Goal: Book appointment/travel/reservation

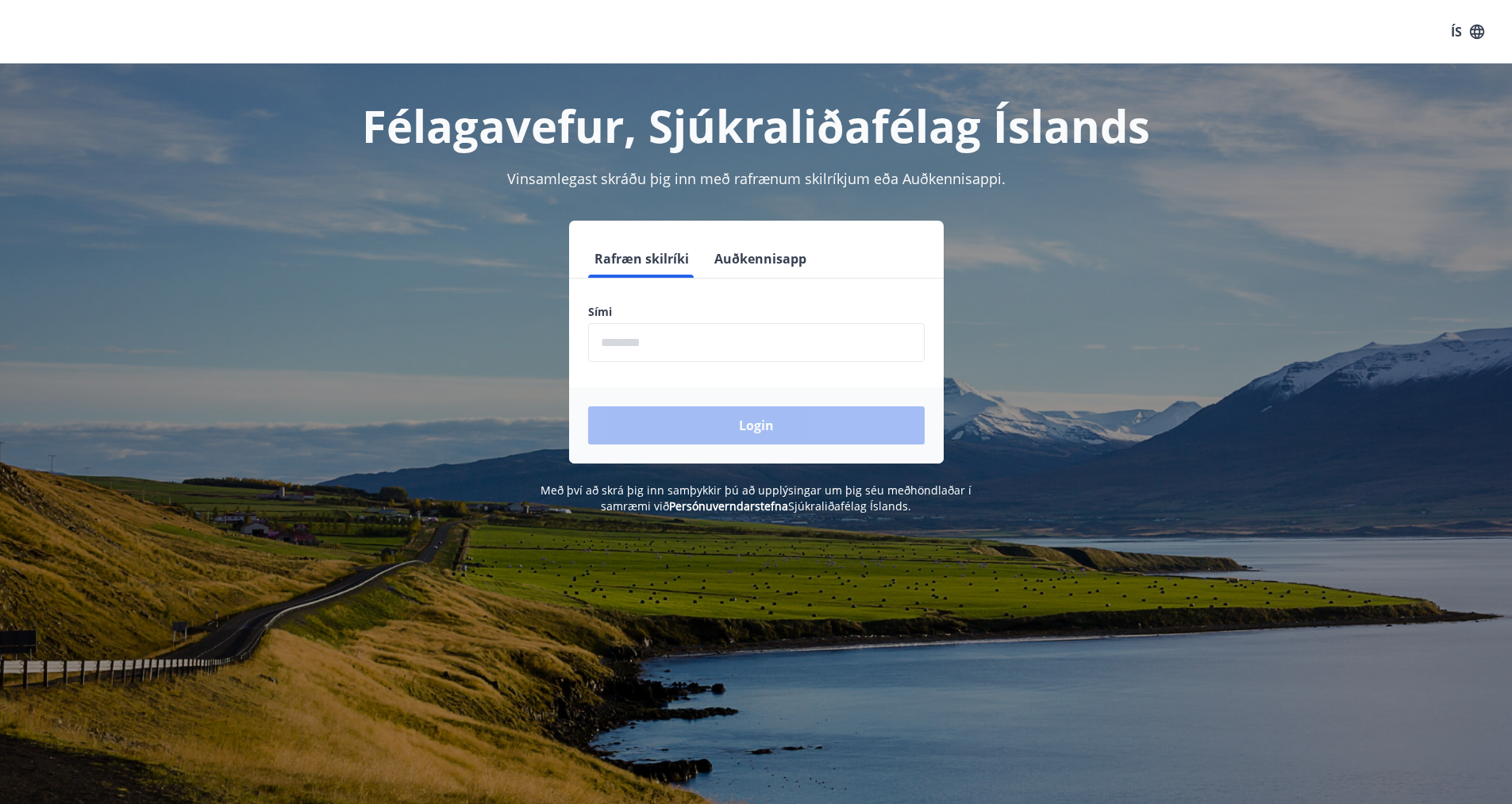
click at [680, 342] on input "phone" at bounding box center [756, 342] width 337 height 39
type input "********"
click at [725, 429] on button "Login" at bounding box center [756, 425] width 337 height 38
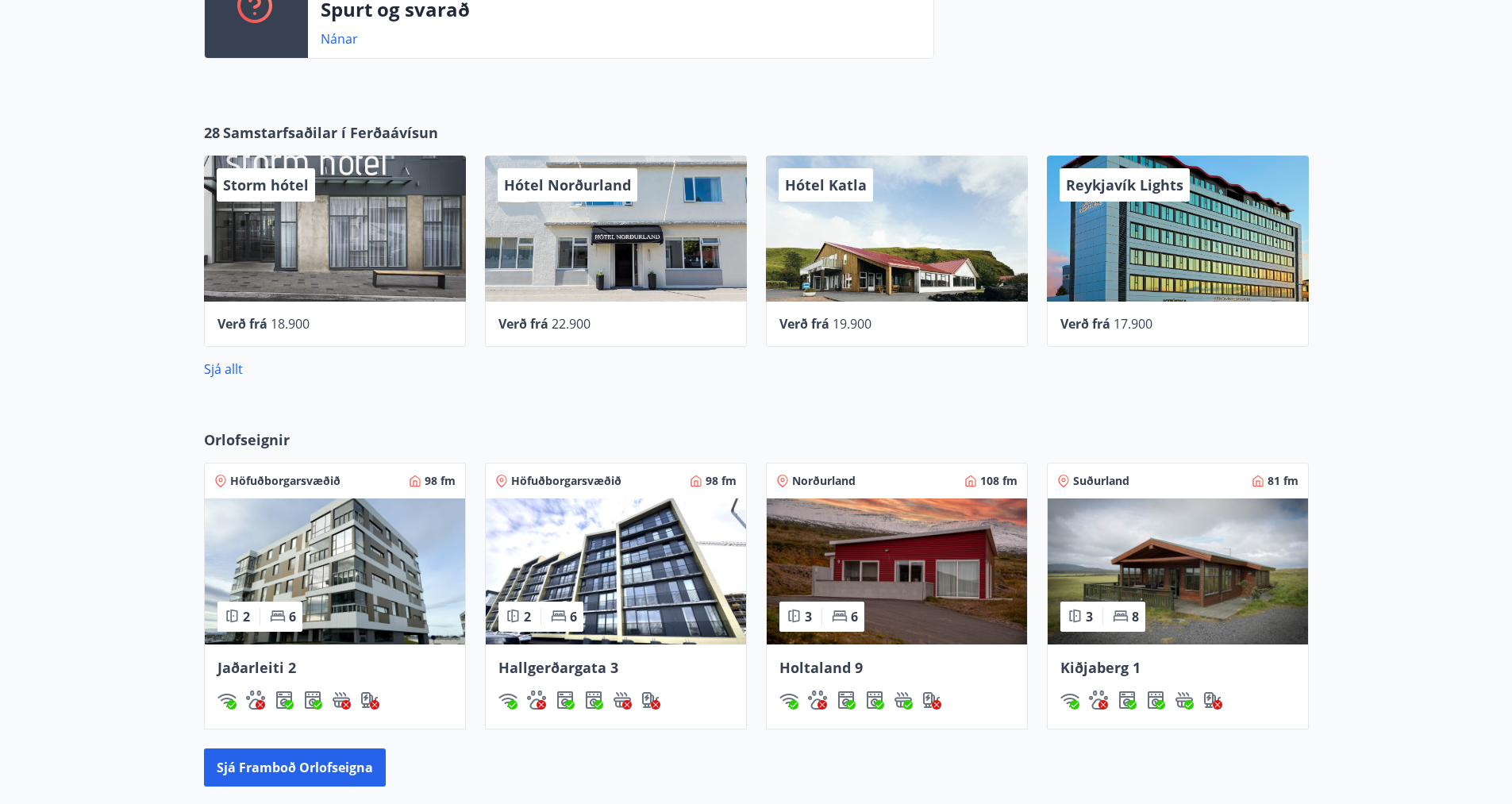
scroll to position [731, 0]
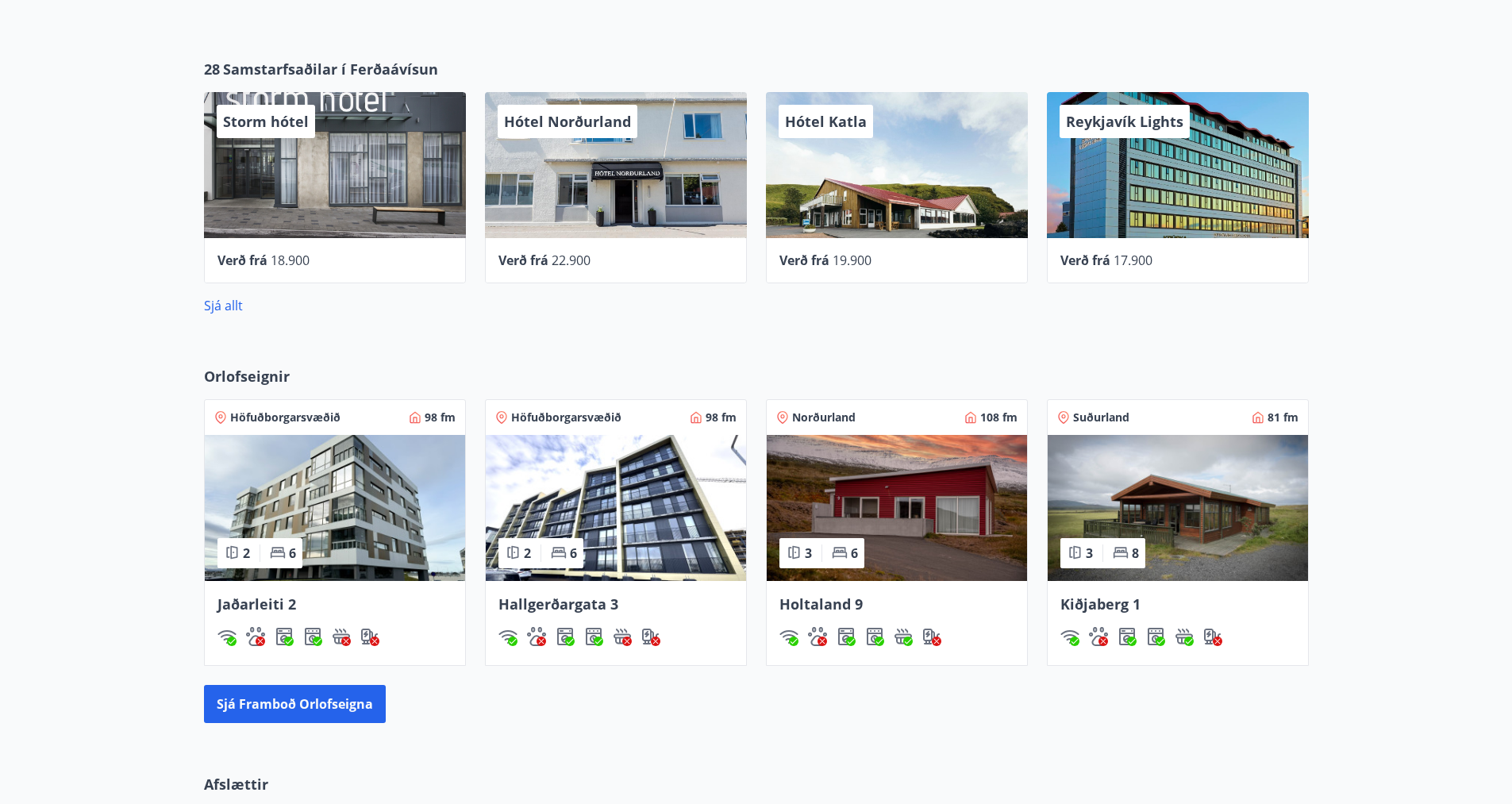
click at [1199, 521] on img at bounding box center [1177, 508] width 261 height 146
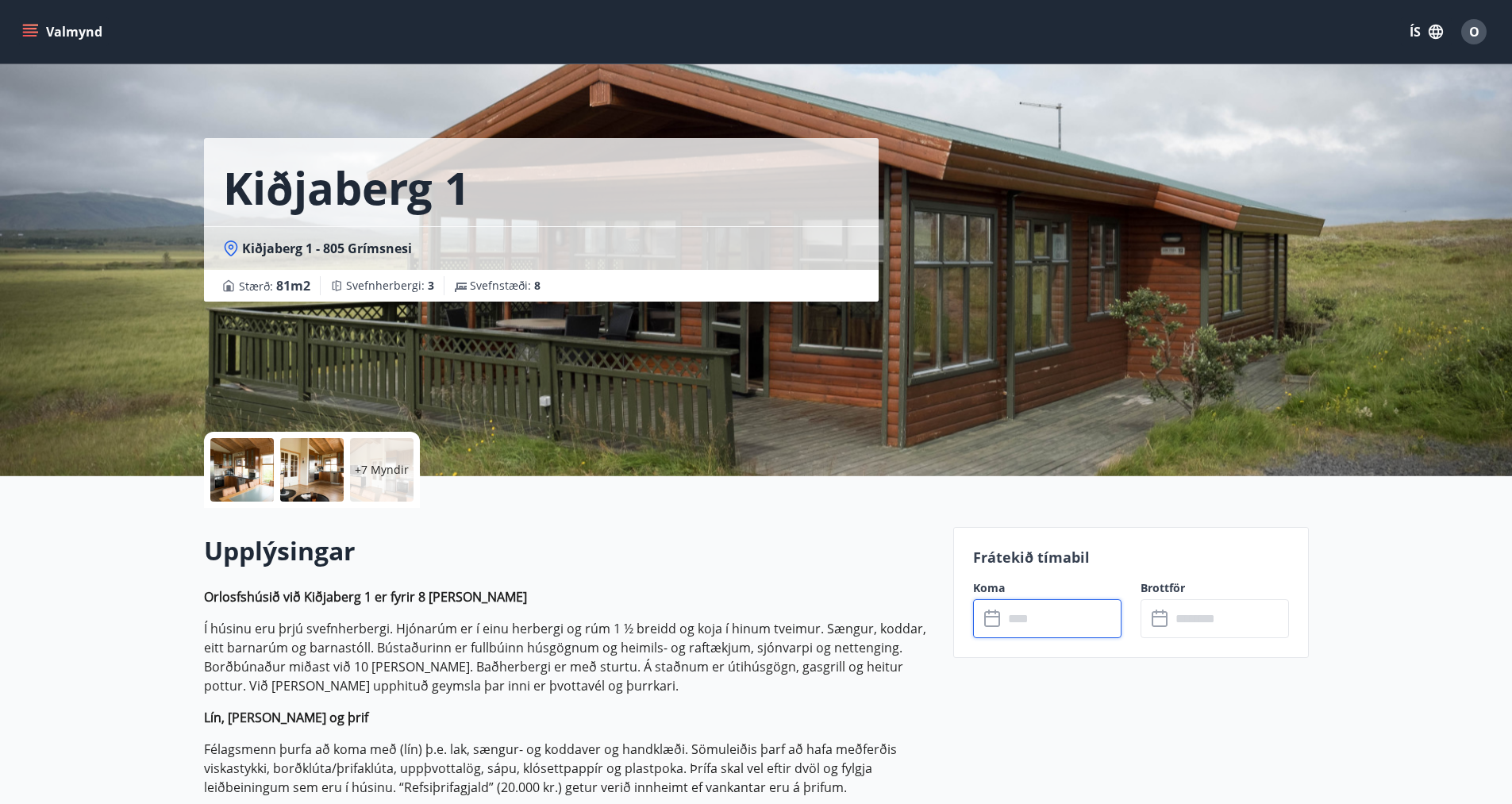
click at [1027, 620] on input "text" at bounding box center [1062, 618] width 118 height 39
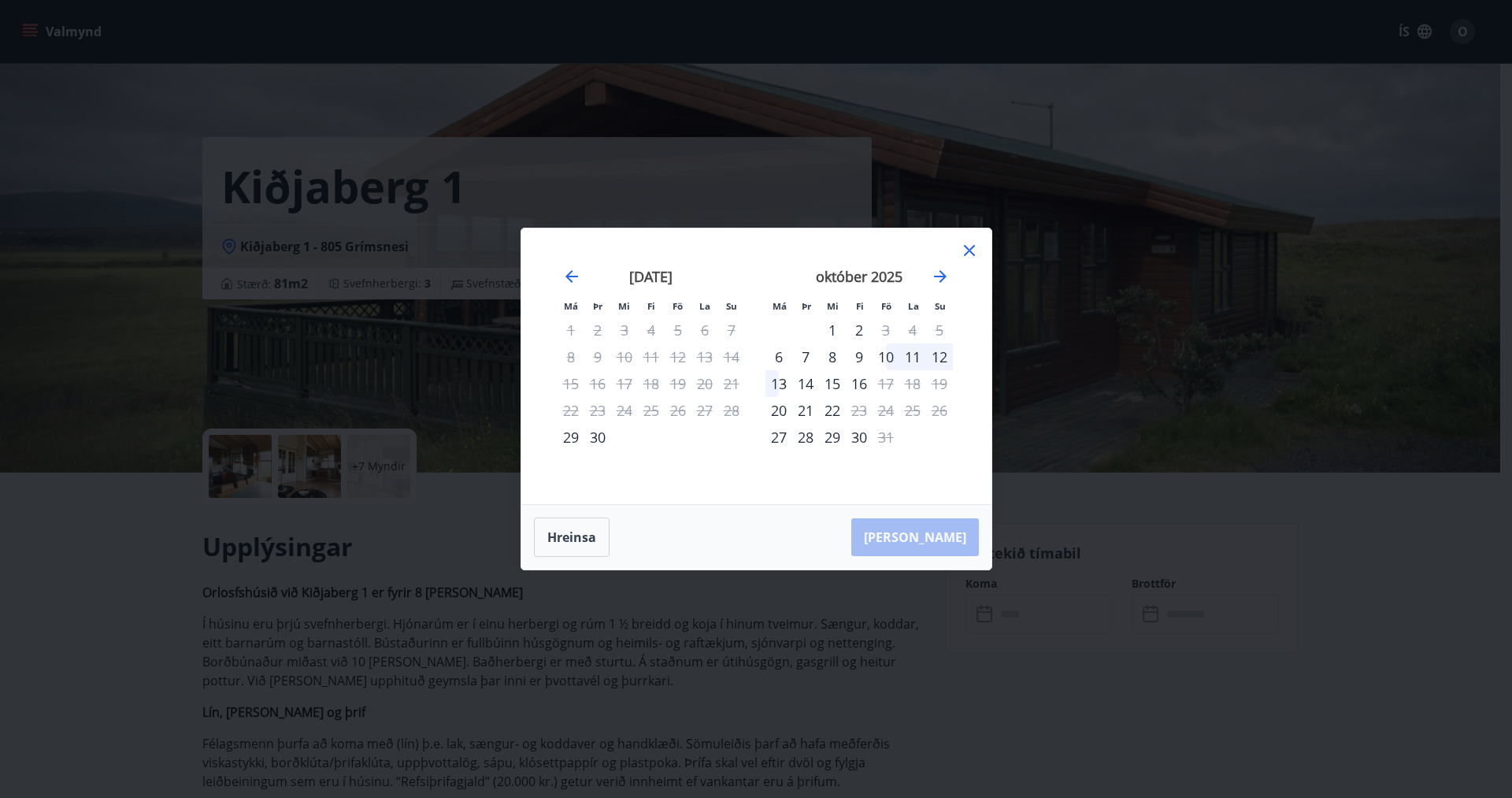
click at [973, 245] on icon at bounding box center [969, 250] width 19 height 19
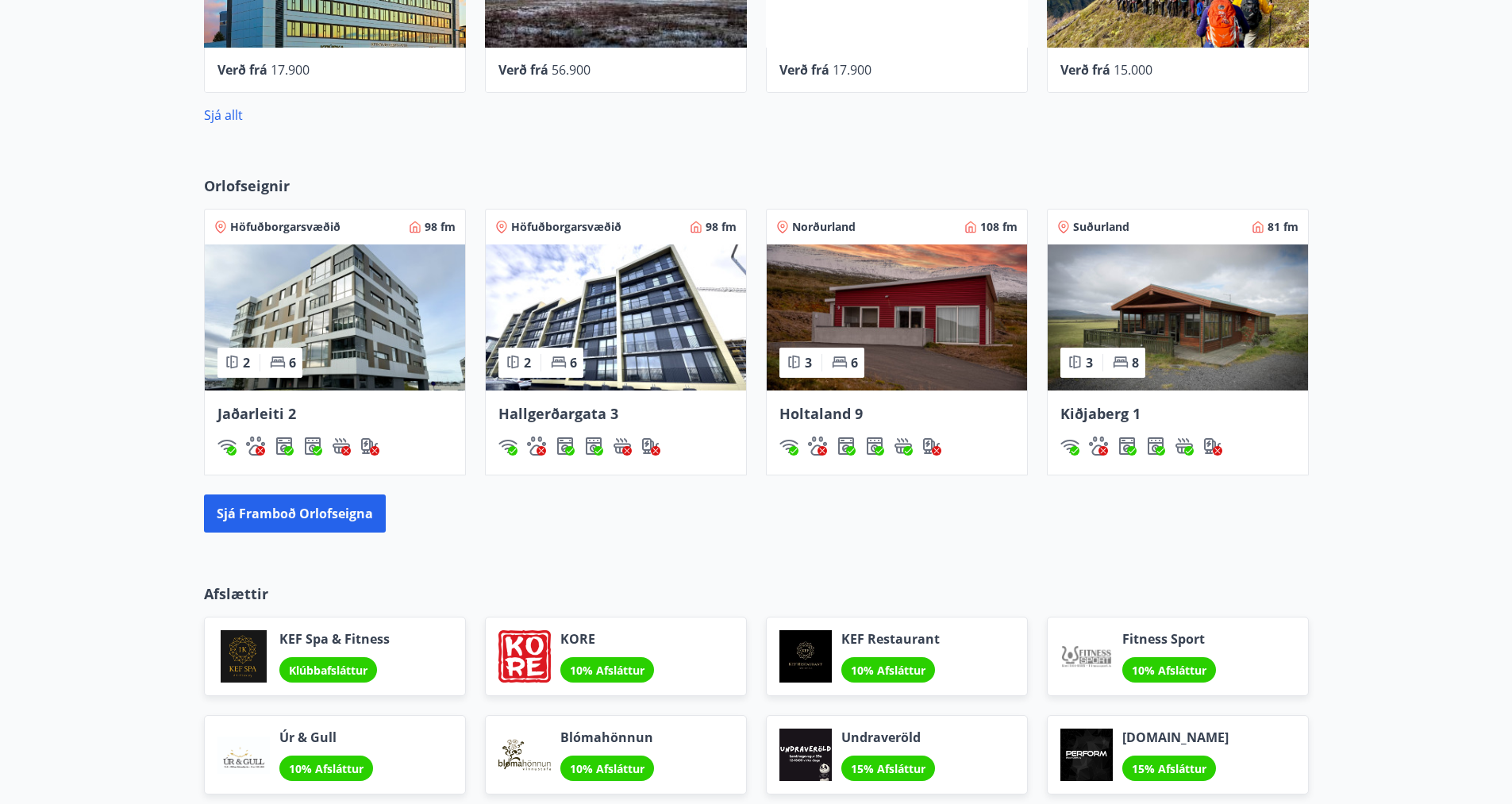
scroll to position [931, 0]
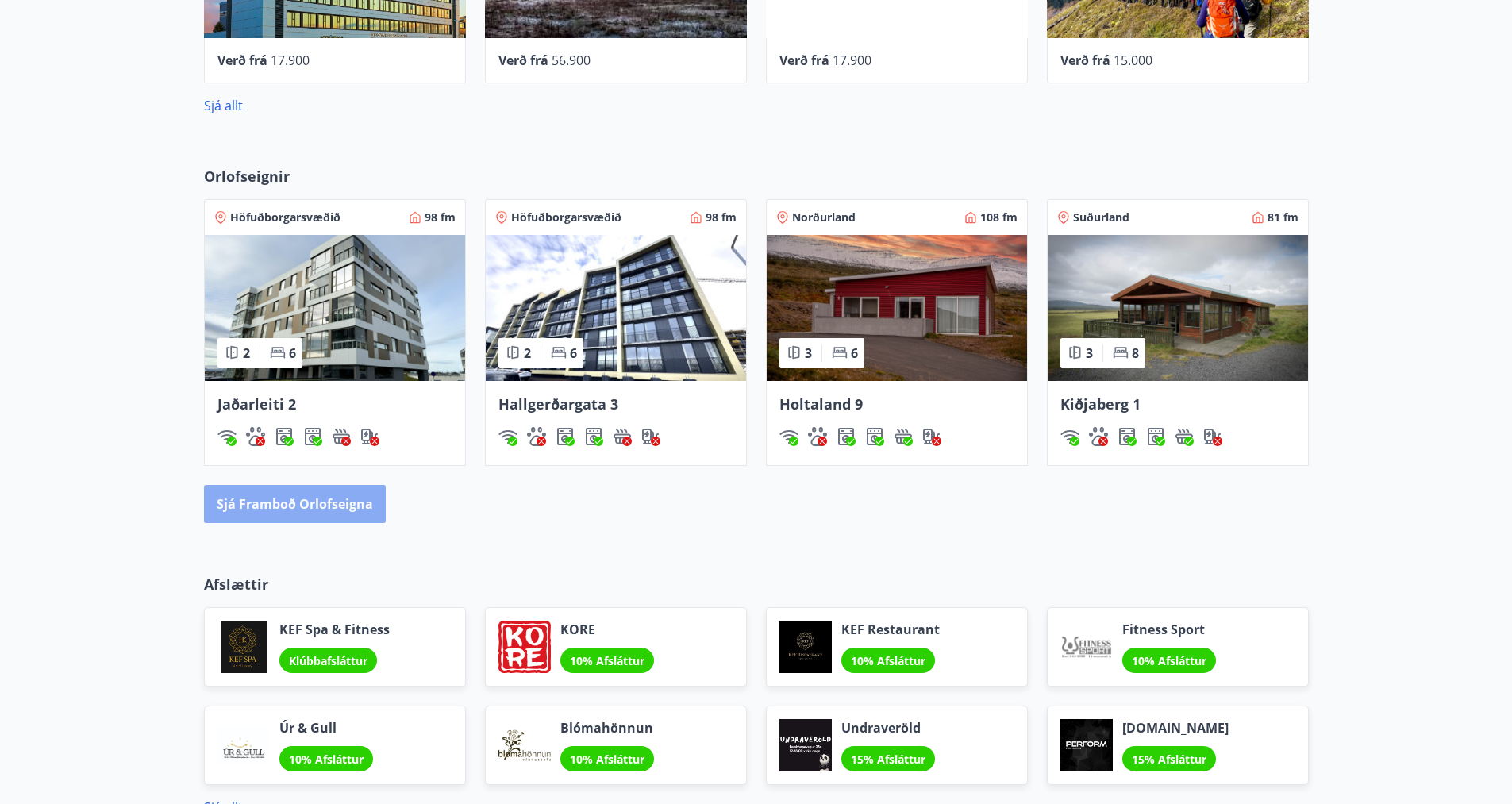
click at [316, 499] on button "Sjá framboð orlofseigna" at bounding box center [295, 504] width 182 height 38
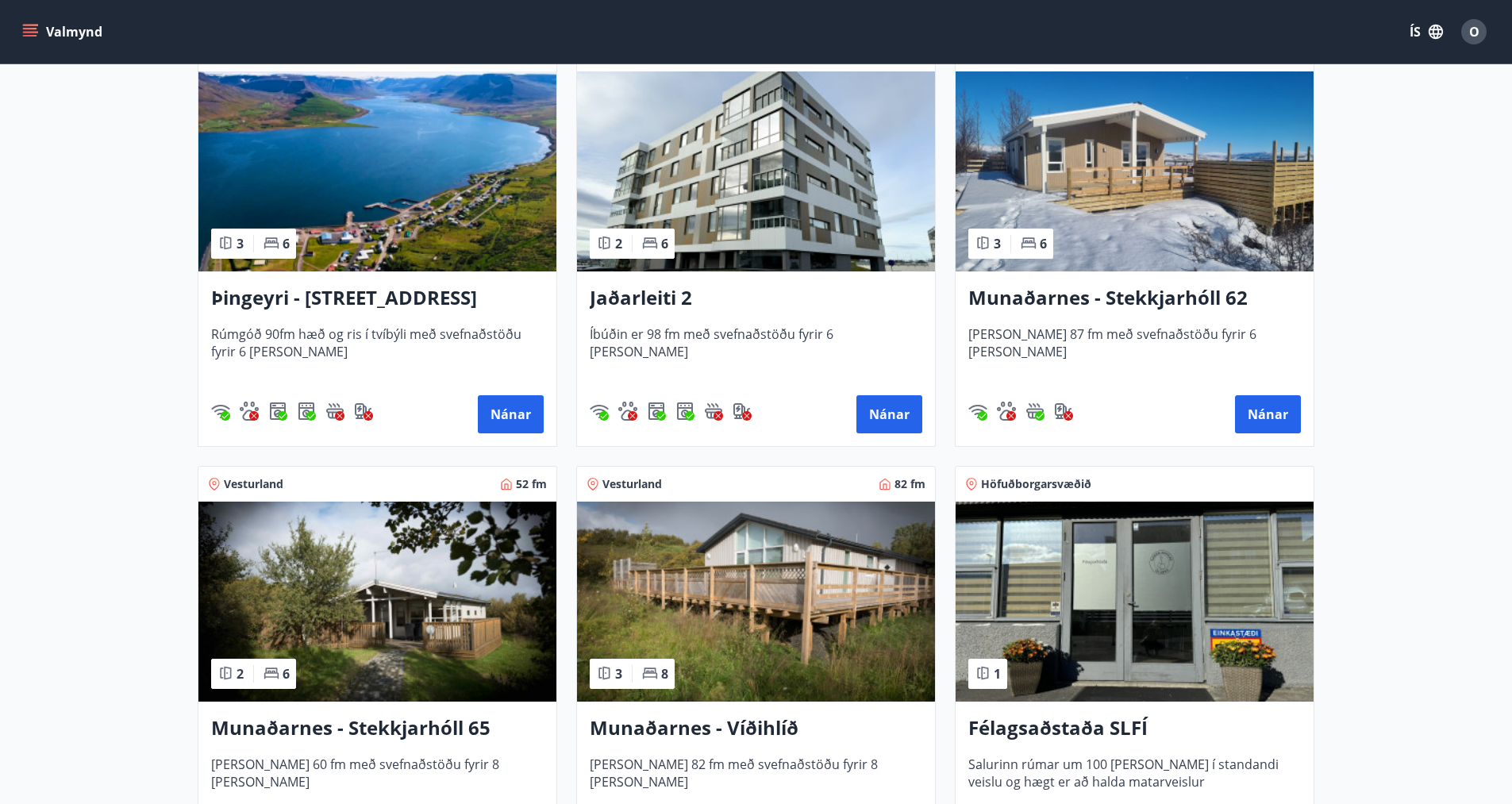
scroll to position [318, 0]
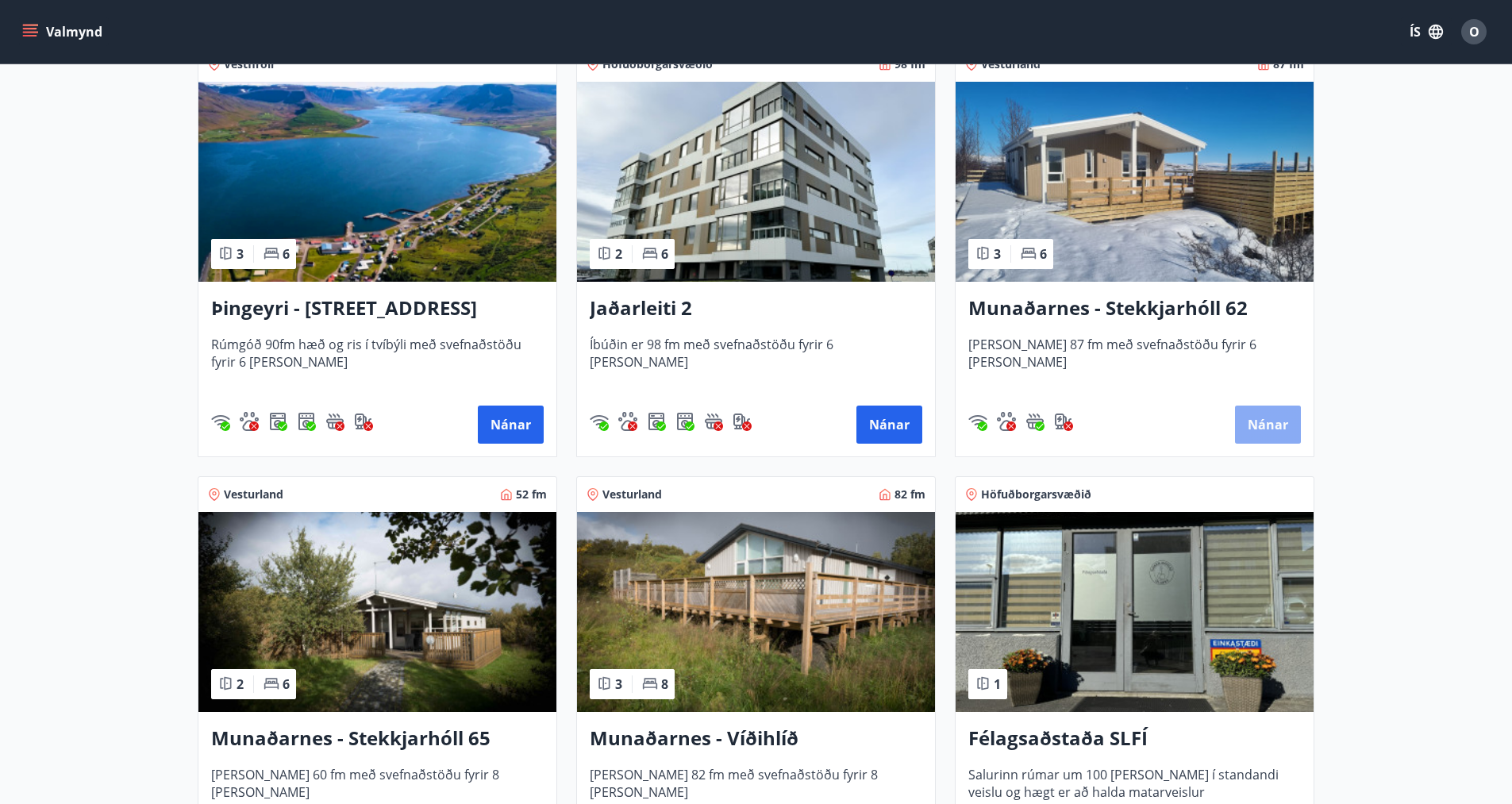
click at [1272, 428] on button "Nánar" at bounding box center [1268, 424] width 66 height 38
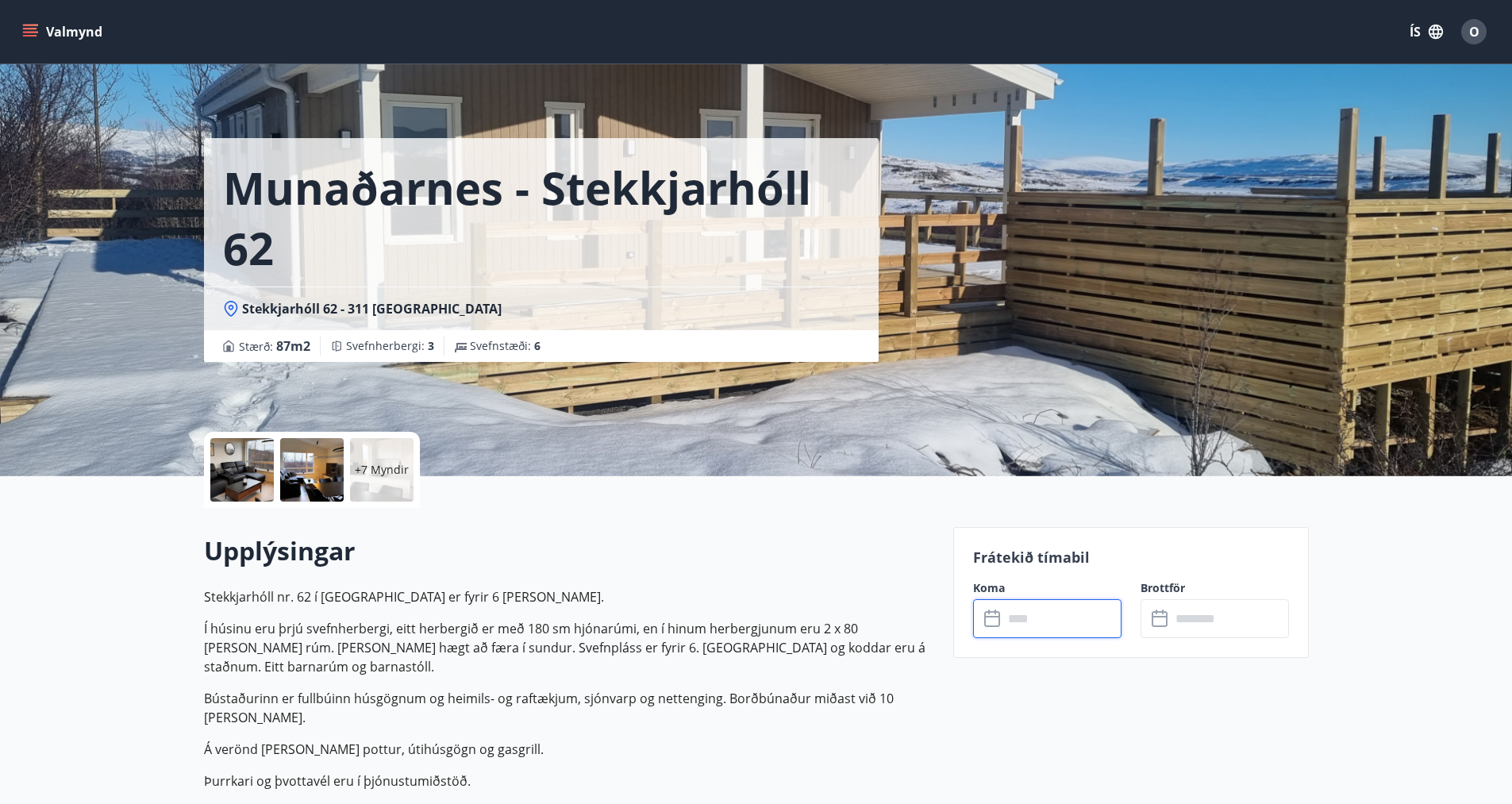
click at [1039, 622] on input "text" at bounding box center [1062, 618] width 118 height 39
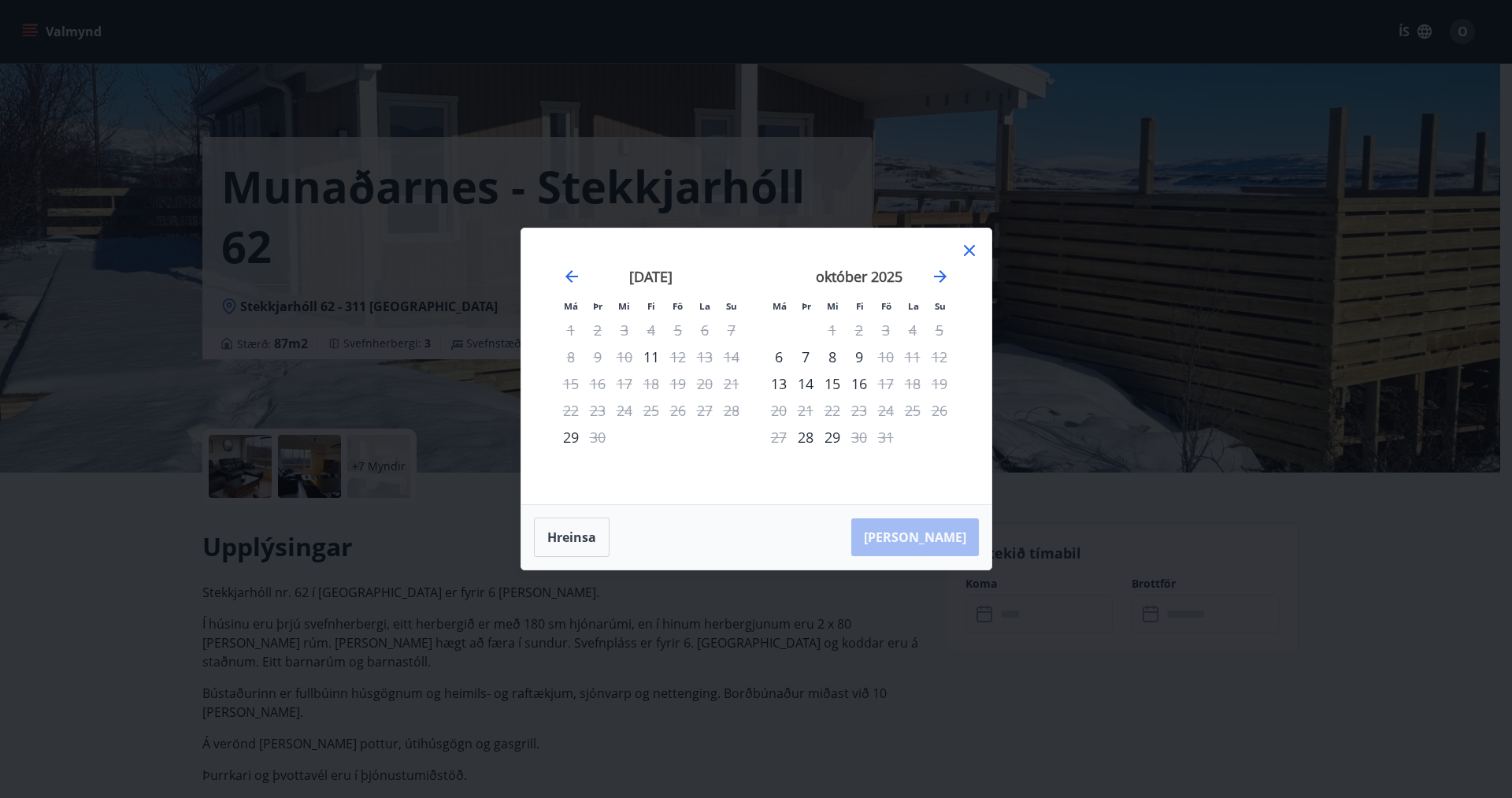
click at [973, 244] on icon at bounding box center [969, 250] width 19 height 19
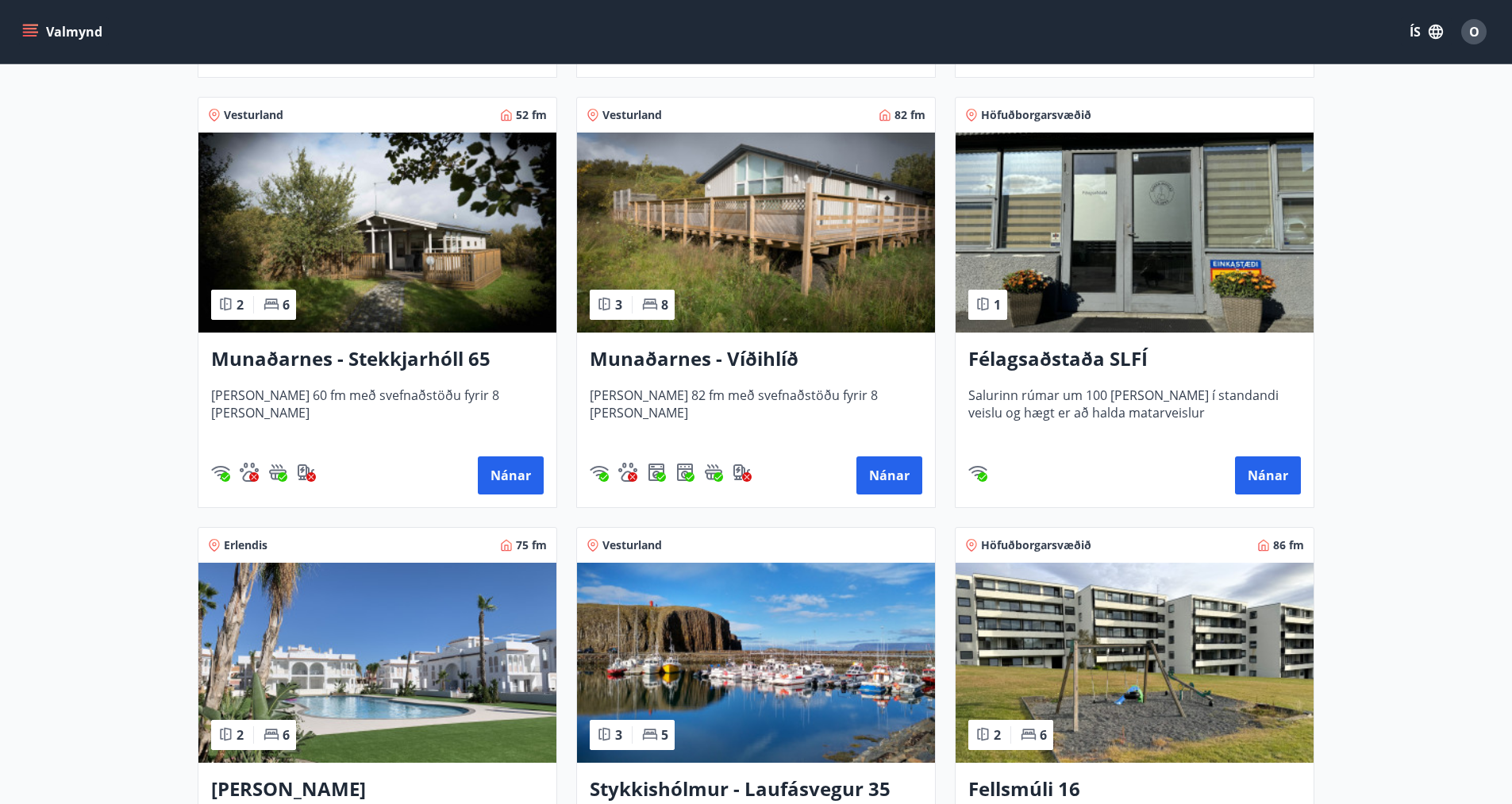
scroll to position [698, 0]
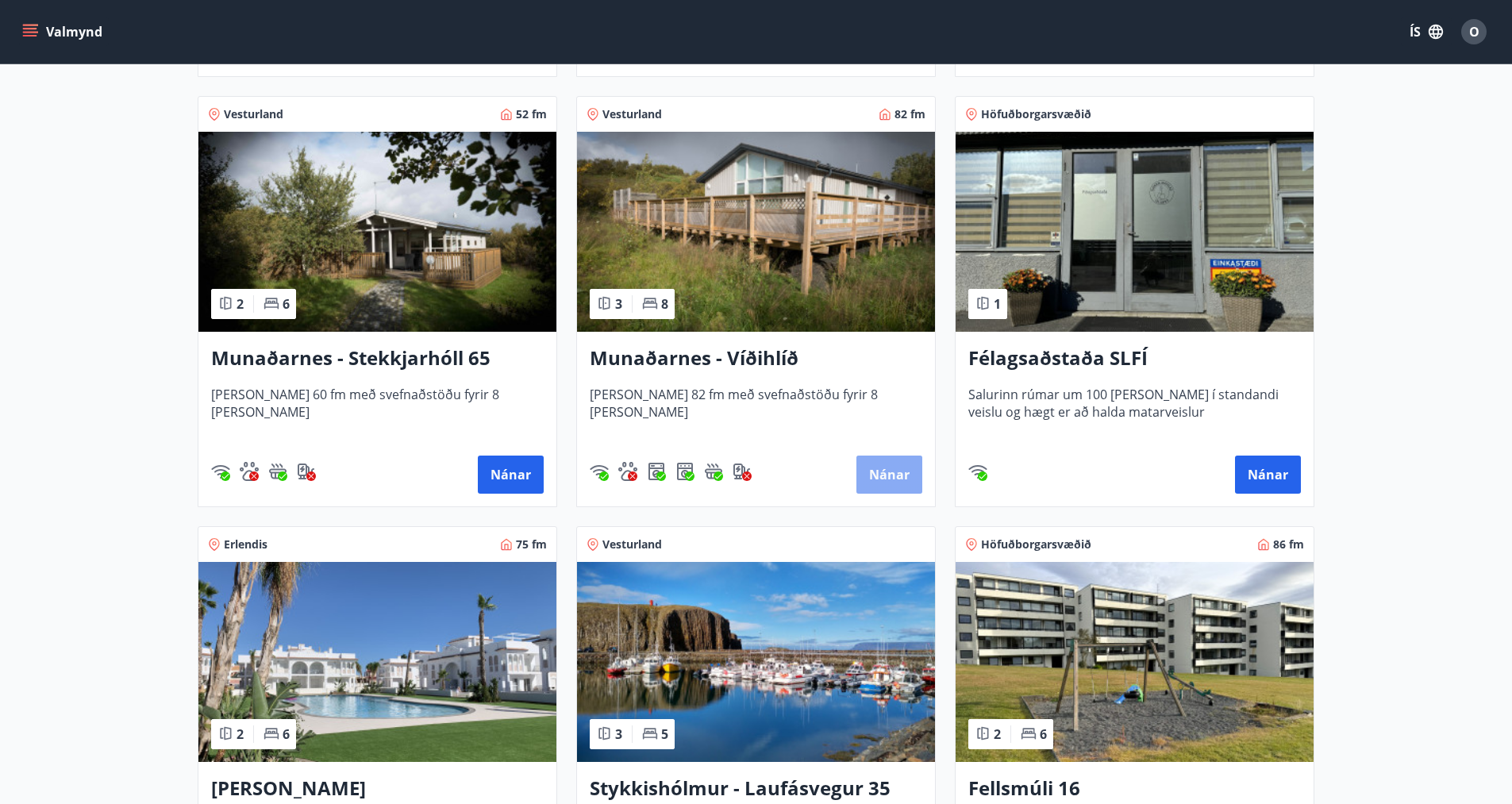
click at [891, 470] on button "Nánar" at bounding box center [889, 475] width 66 height 38
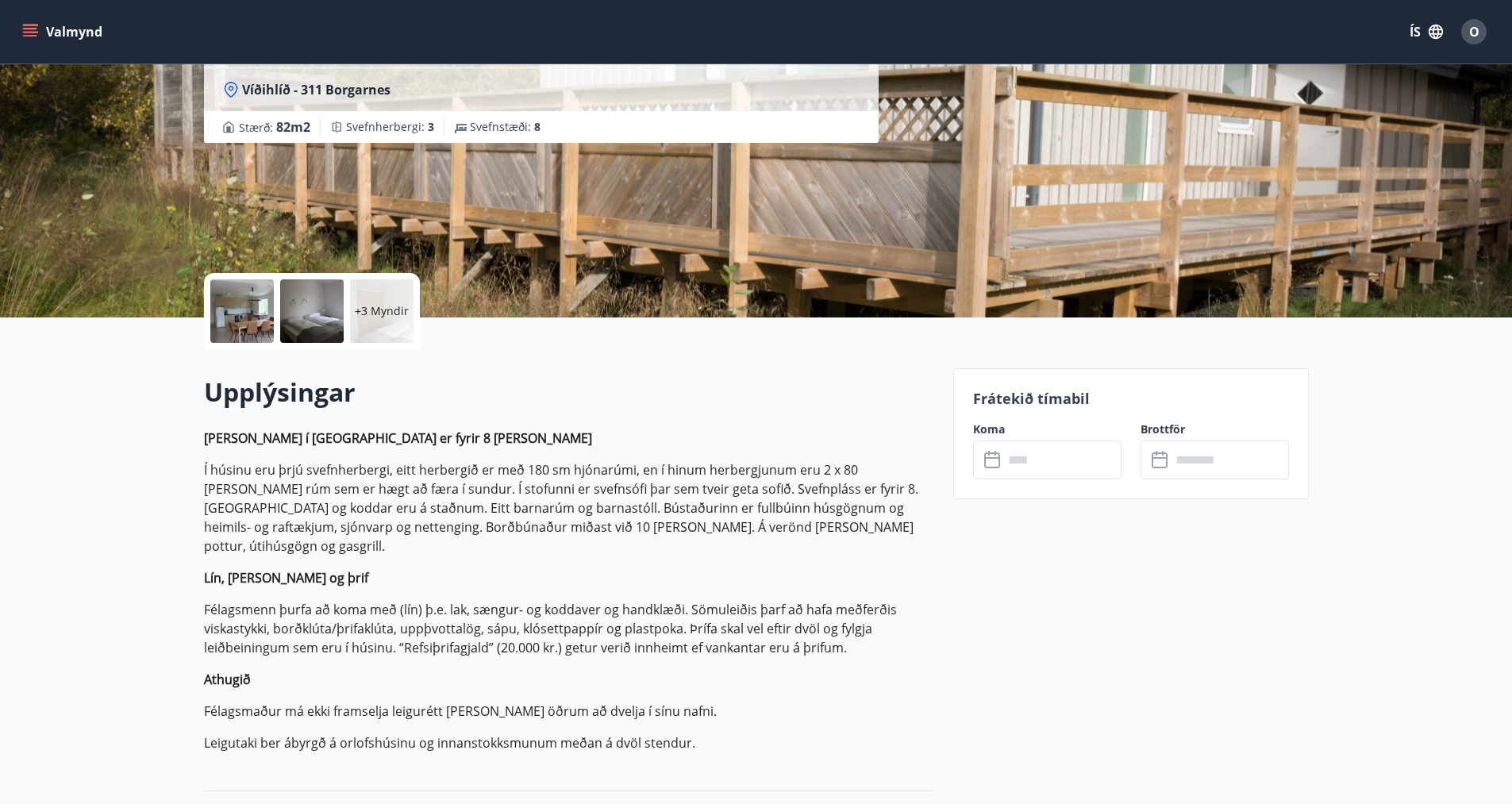
scroll to position [169, 0]
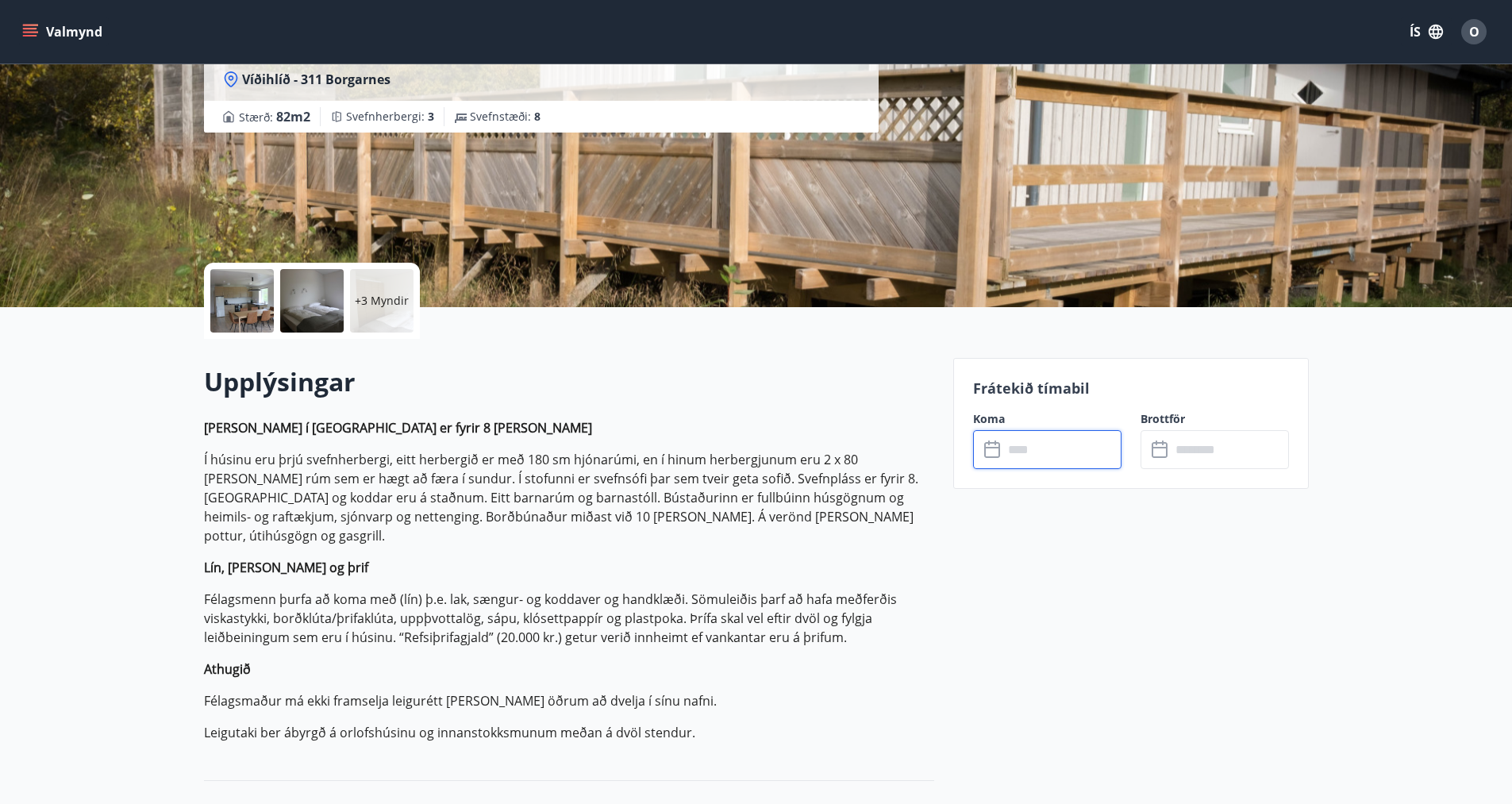
click at [1012, 454] on input "text" at bounding box center [1062, 449] width 118 height 39
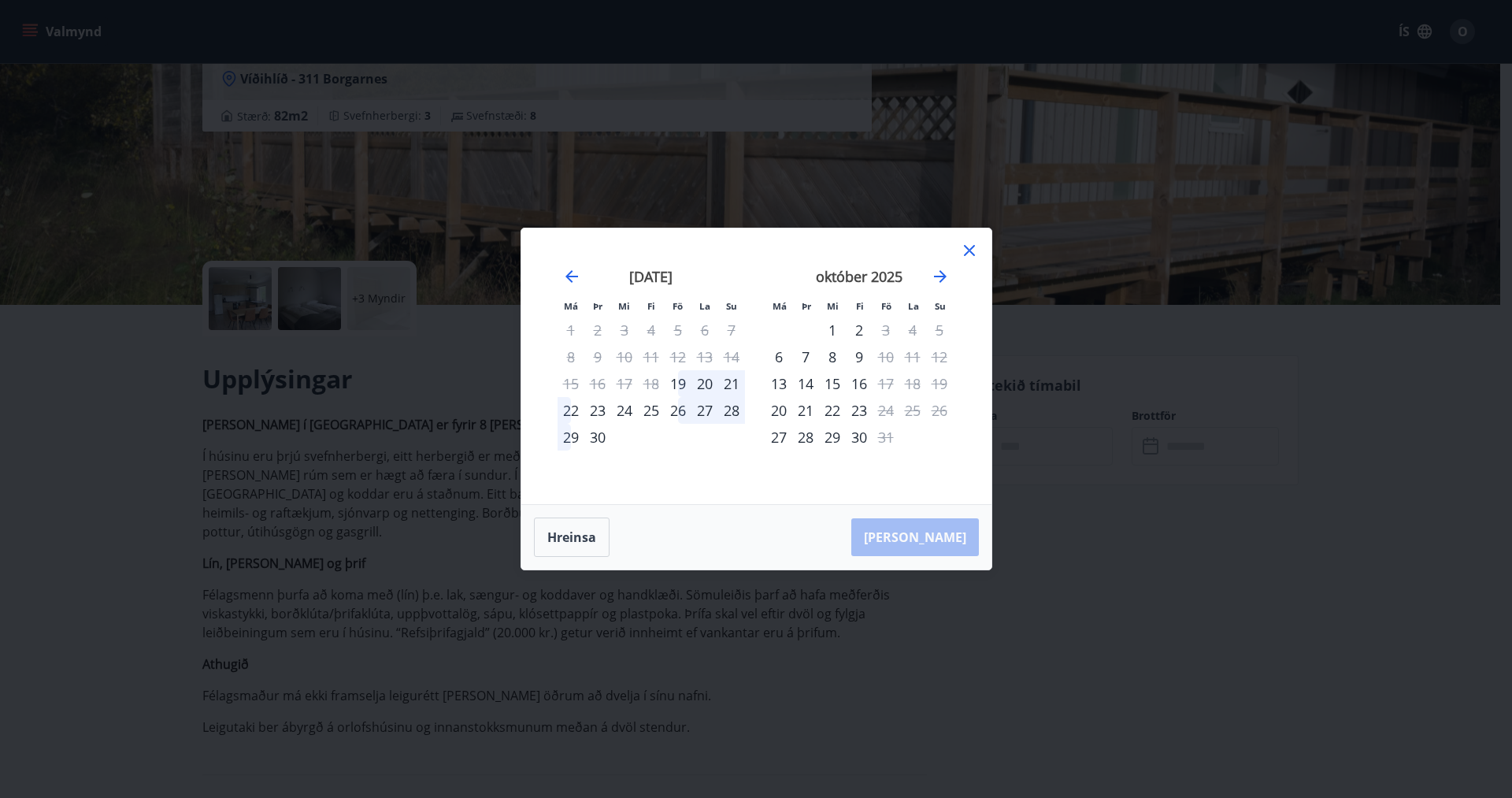
click at [965, 249] on icon at bounding box center [969, 250] width 19 height 19
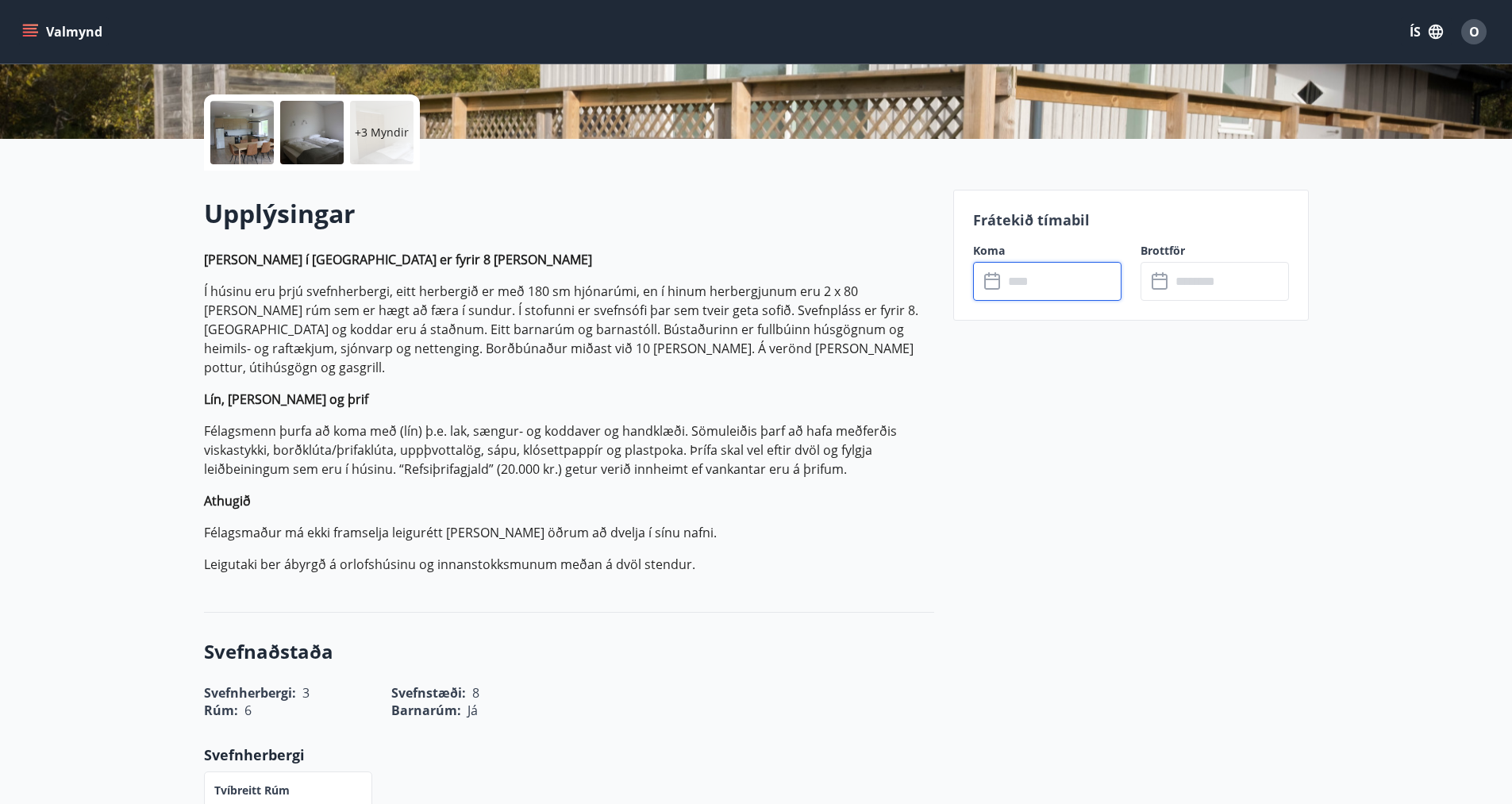
scroll to position [193, 0]
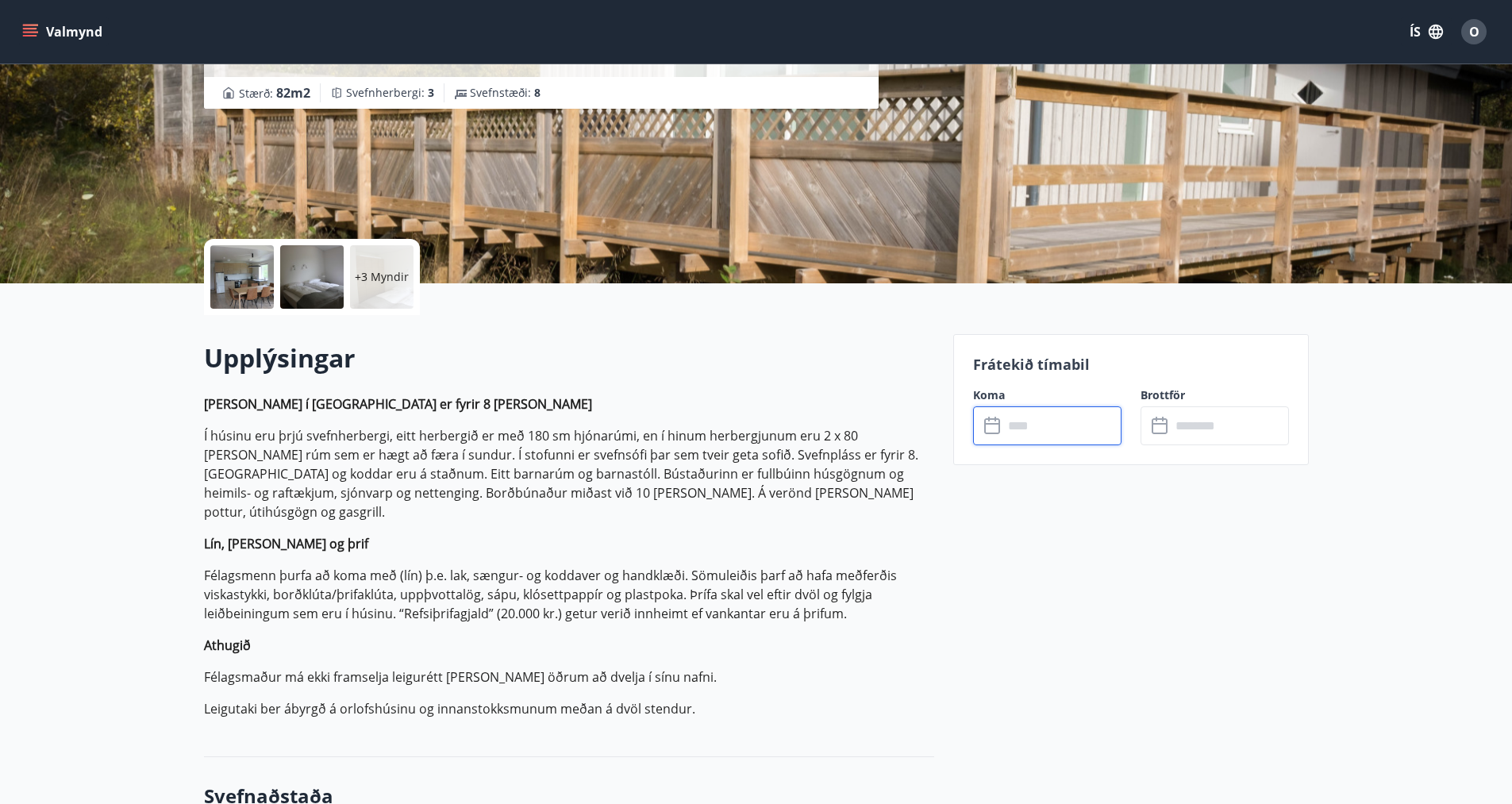
click at [1022, 437] on input "text" at bounding box center [1062, 425] width 118 height 39
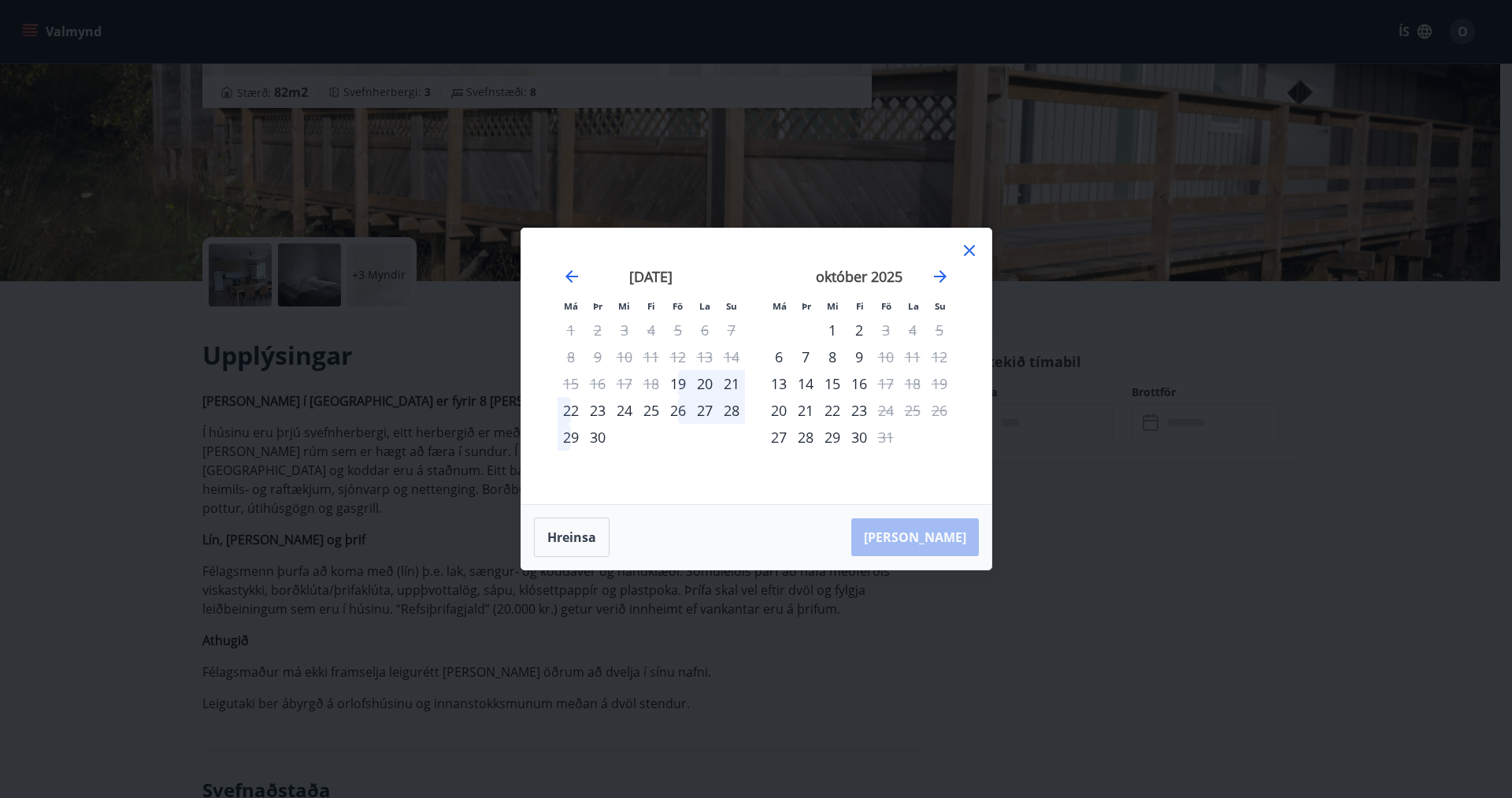
click at [674, 410] on div "26" at bounding box center [678, 410] width 27 height 27
click at [572, 440] on div "29" at bounding box center [570, 437] width 27 height 27
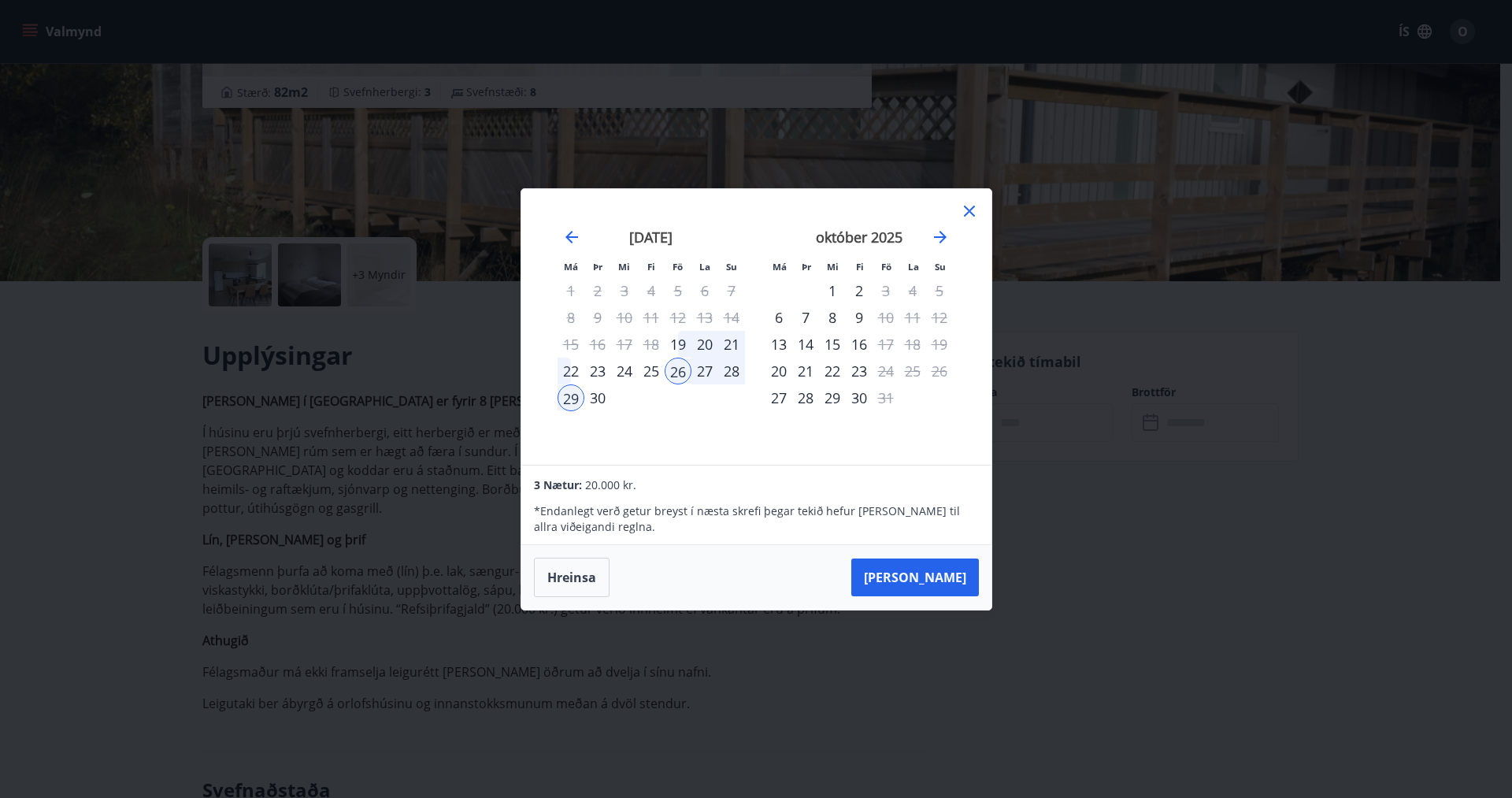
click at [974, 207] on icon at bounding box center [969, 210] width 11 height 11
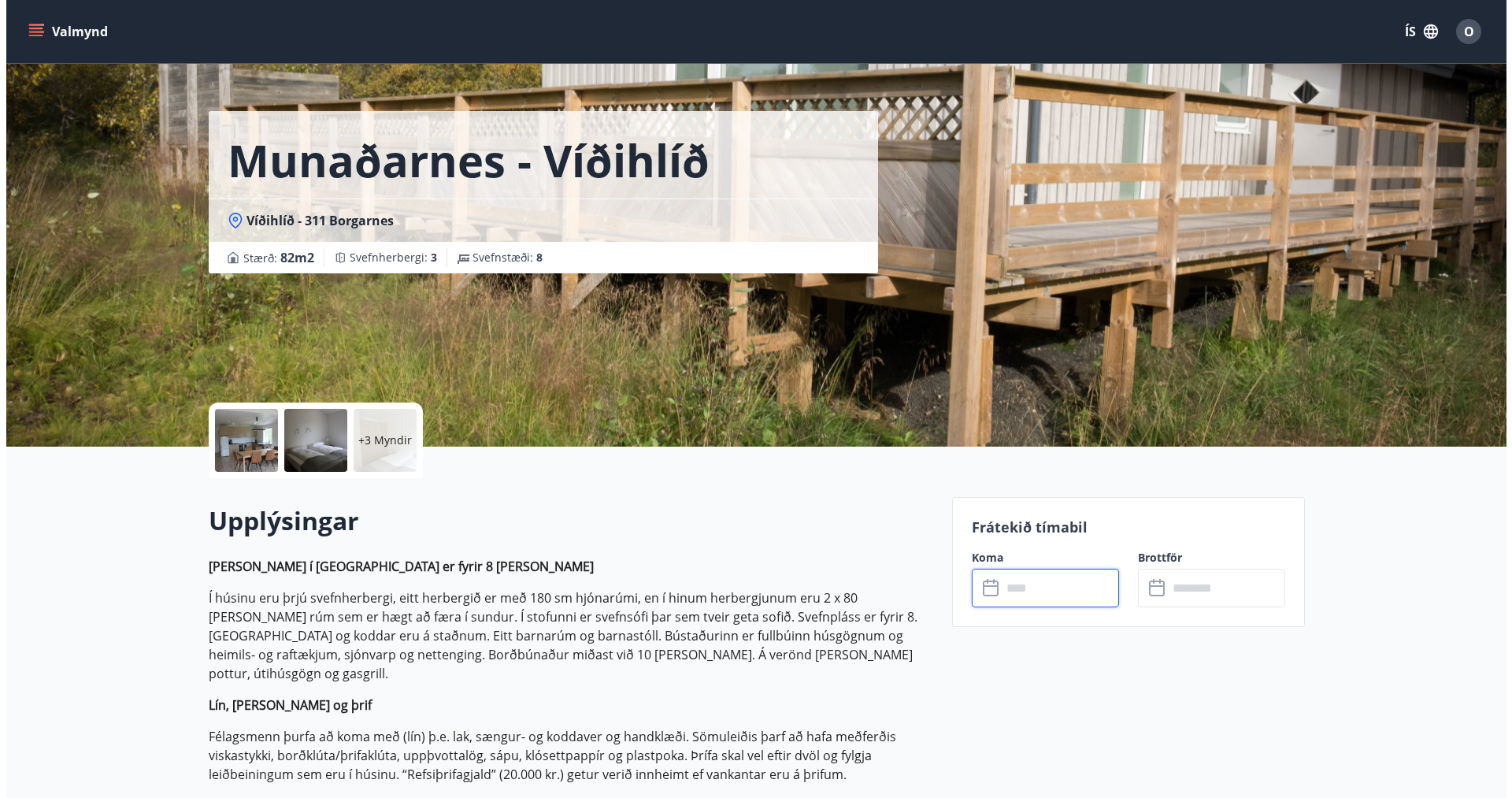
scroll to position [24, 0]
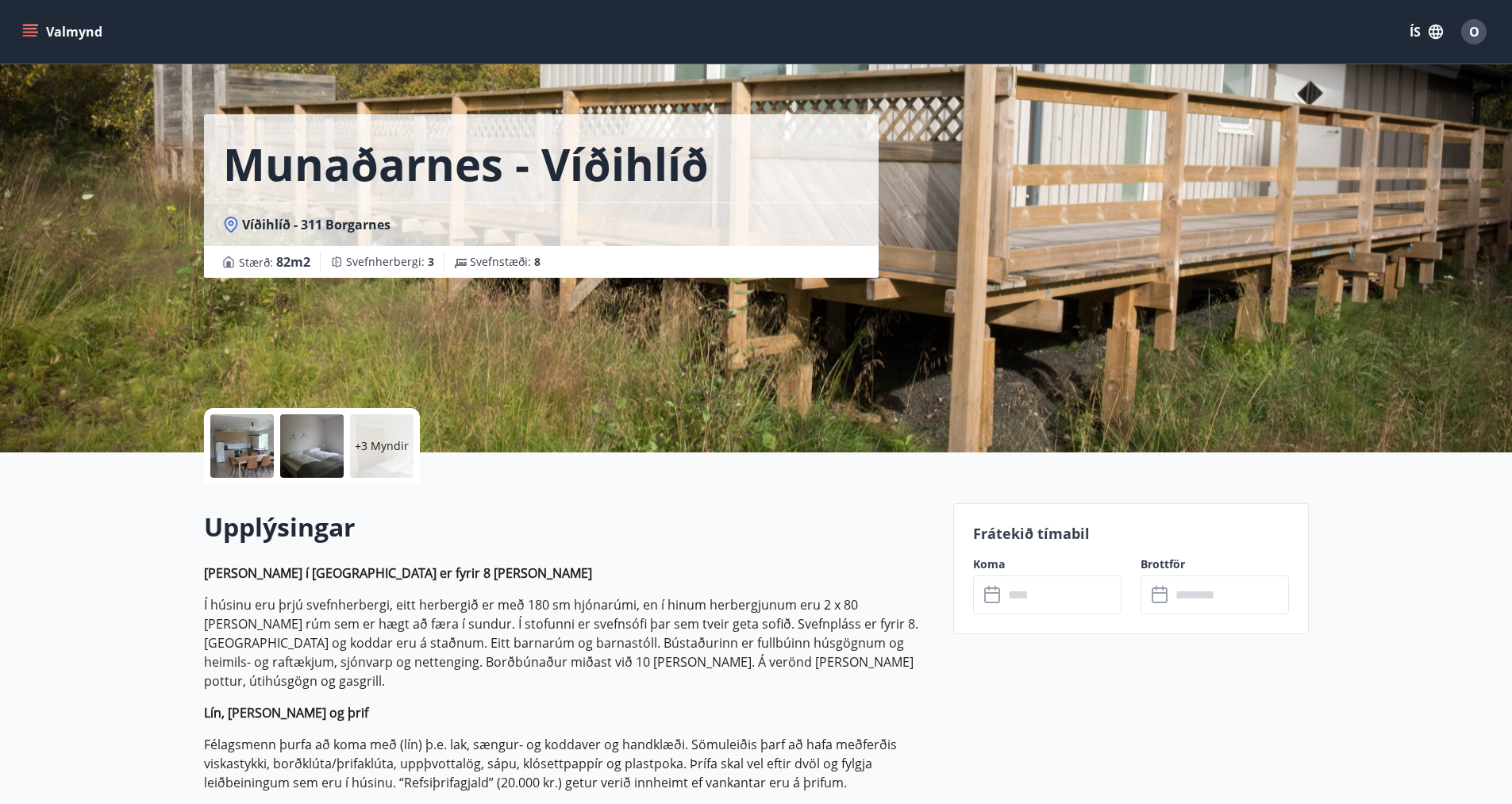
click at [243, 446] on div at bounding box center [242, 446] width 64 height 64
